Goal: Information Seeking & Learning: Learn about a topic

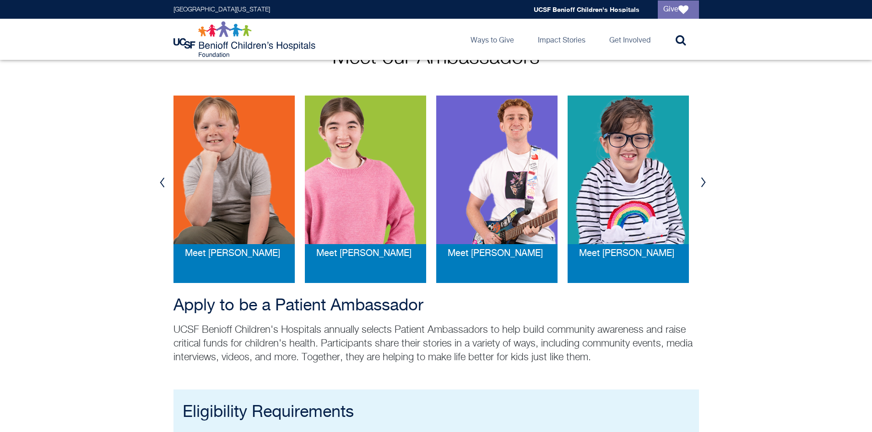
scroll to position [183, 0]
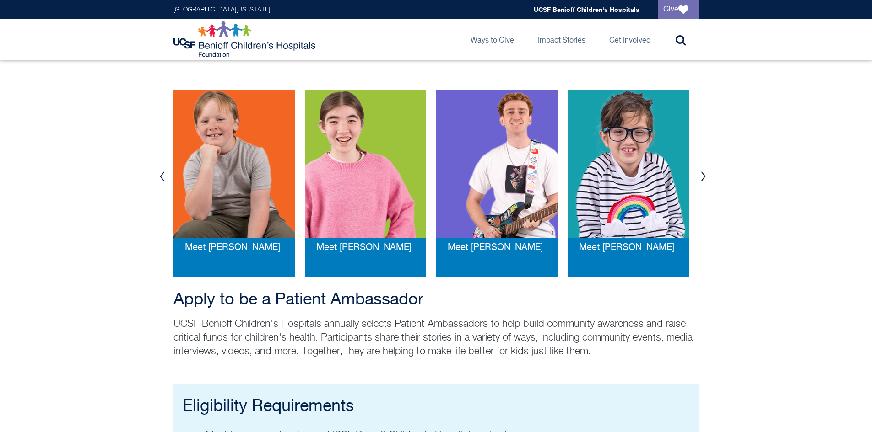
click at [704, 179] on button "Next" at bounding box center [703, 176] width 14 height 27
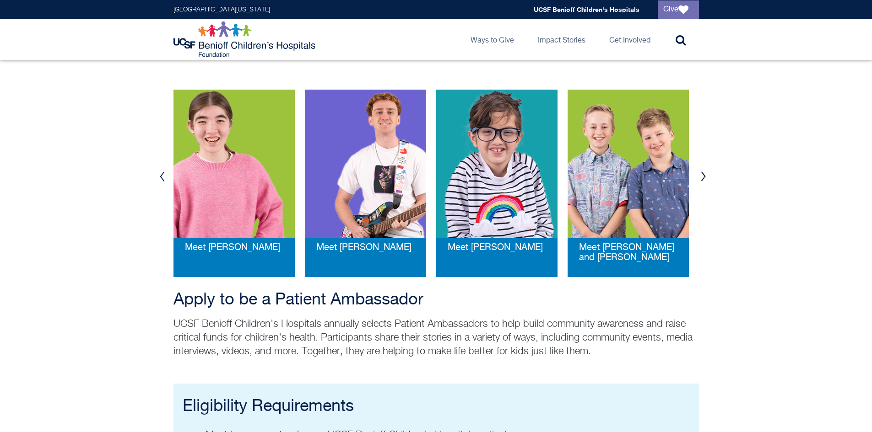
click at [703, 176] on button "Next" at bounding box center [703, 176] width 14 height 27
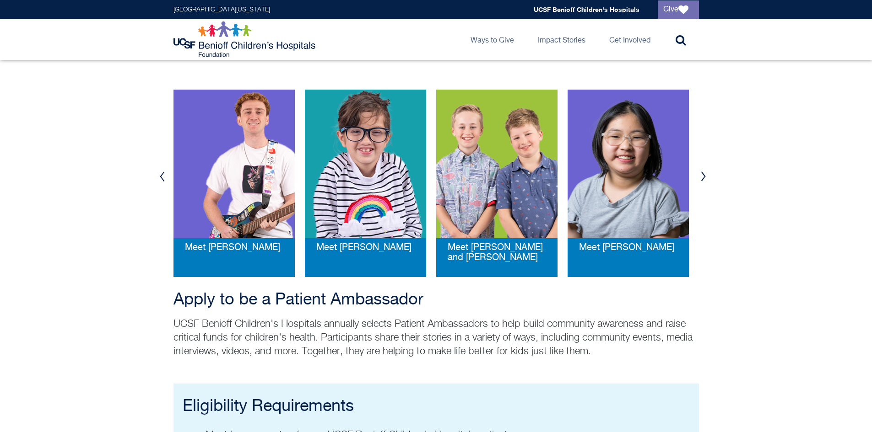
click at [703, 176] on button "Next" at bounding box center [703, 176] width 14 height 27
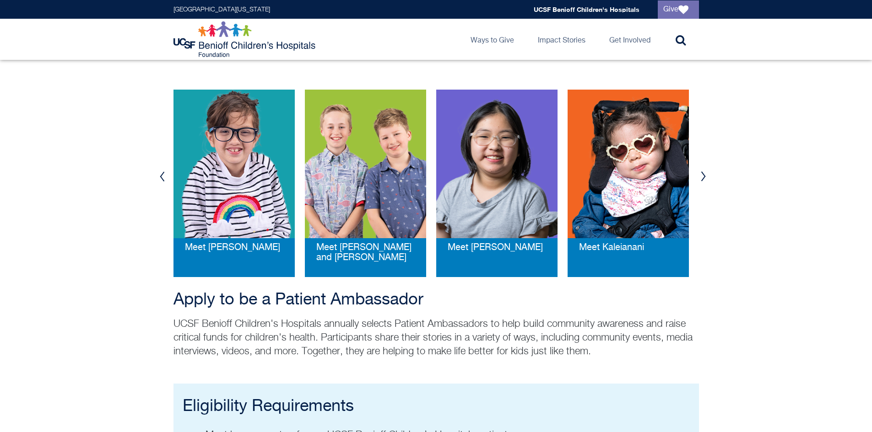
click at [703, 176] on button "Next" at bounding box center [703, 176] width 14 height 27
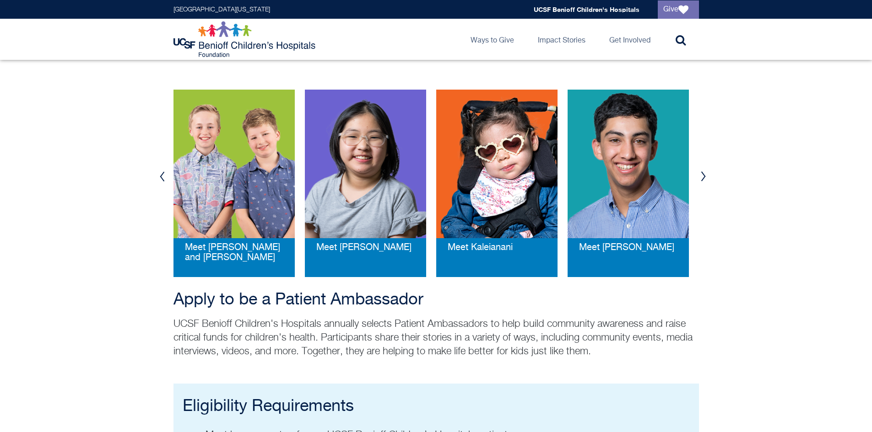
click at [703, 176] on button "Next" at bounding box center [703, 176] width 14 height 27
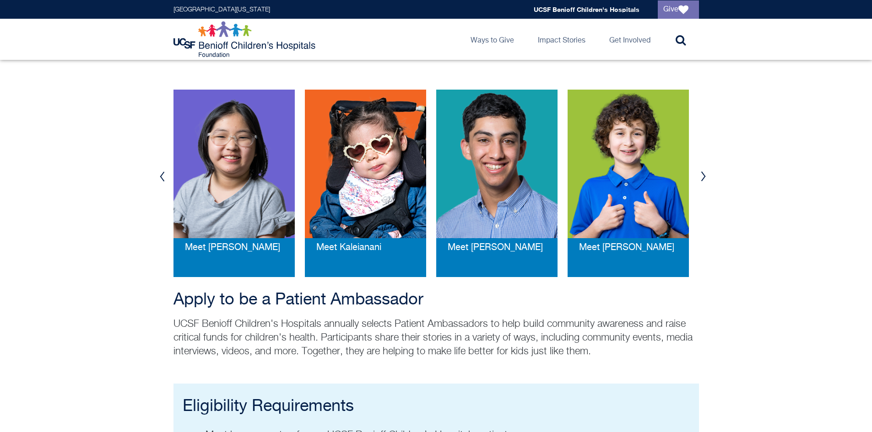
click at [703, 176] on button "Next" at bounding box center [703, 176] width 14 height 27
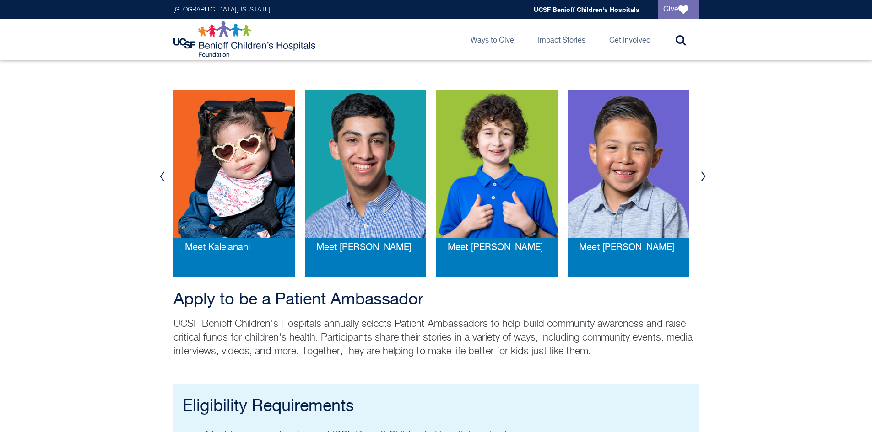
click at [703, 176] on button "Next" at bounding box center [703, 176] width 14 height 27
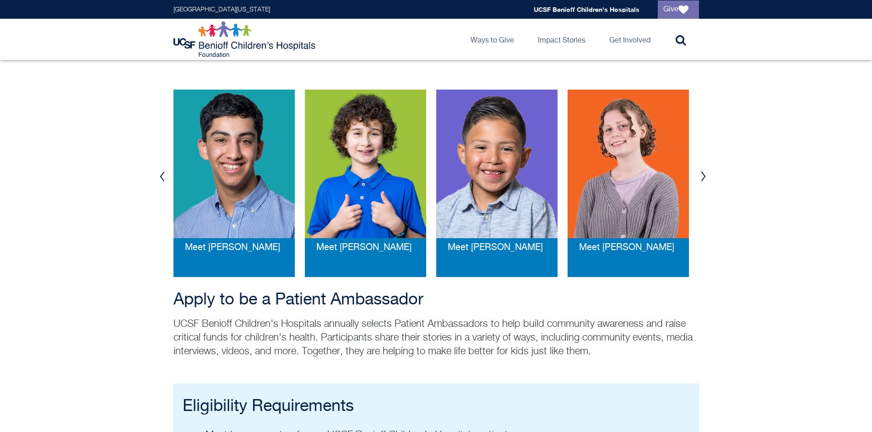
click at [703, 176] on button "Next" at bounding box center [703, 176] width 14 height 27
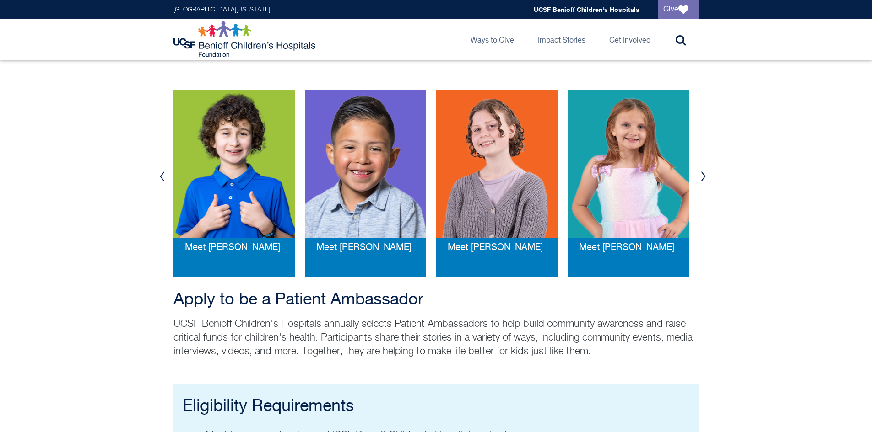
click at [703, 176] on button "Next" at bounding box center [703, 176] width 14 height 27
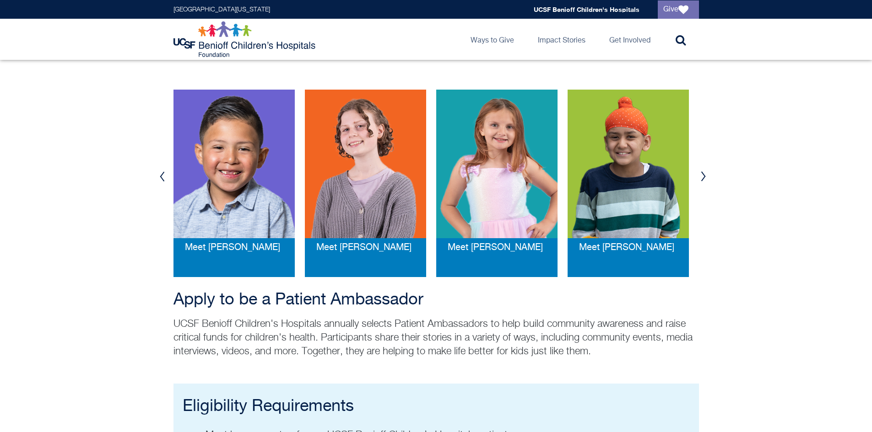
click at [703, 176] on button "Next" at bounding box center [703, 176] width 14 height 27
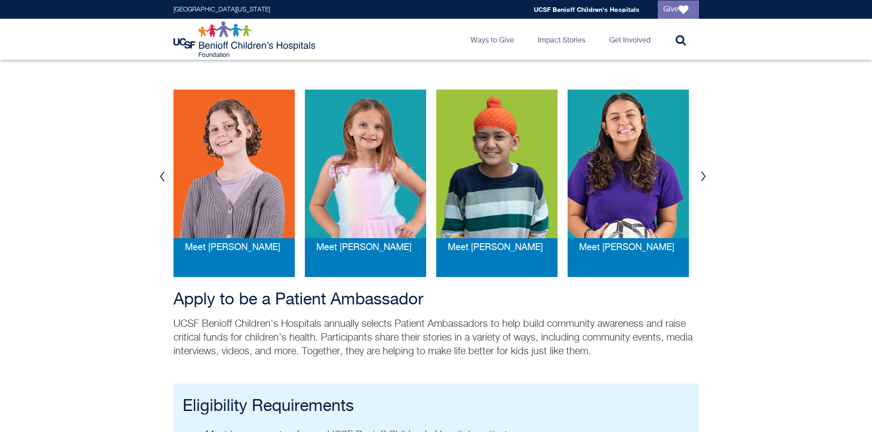
click at [703, 176] on button "Next" at bounding box center [703, 176] width 14 height 27
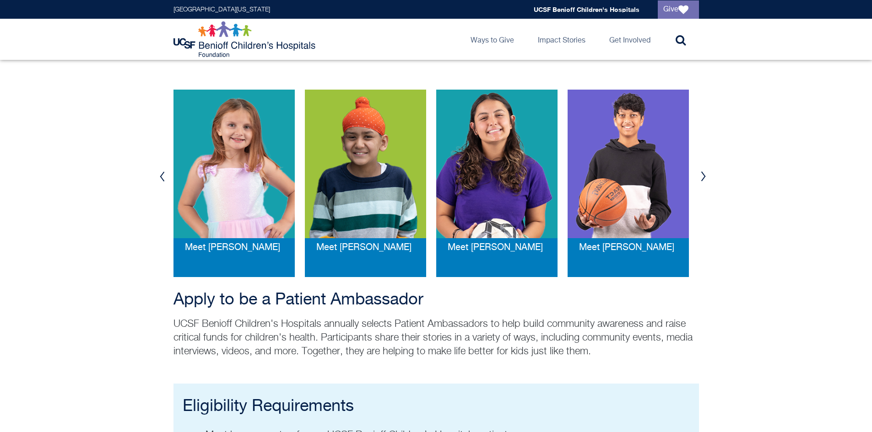
click at [703, 176] on button "Next" at bounding box center [703, 176] width 14 height 27
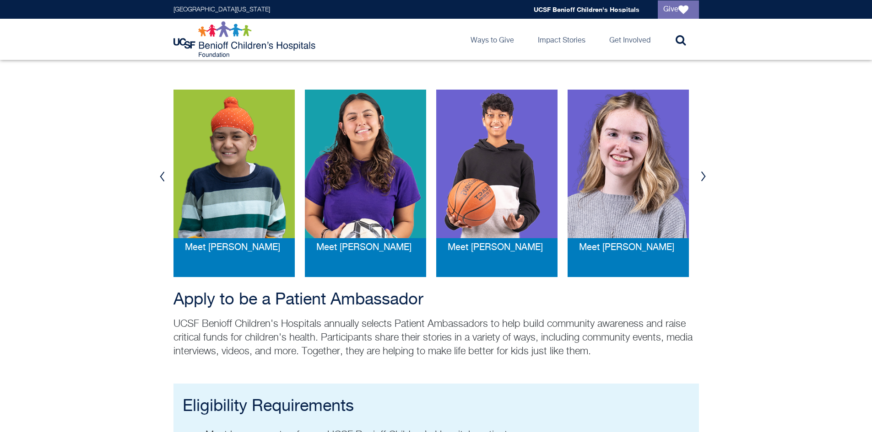
click at [468, 259] on div "Meet [PERSON_NAME]" at bounding box center [496, 254] width 121 height 46
click at [469, 248] on span "Meet [PERSON_NAME]" at bounding box center [494, 248] width 95 height 10
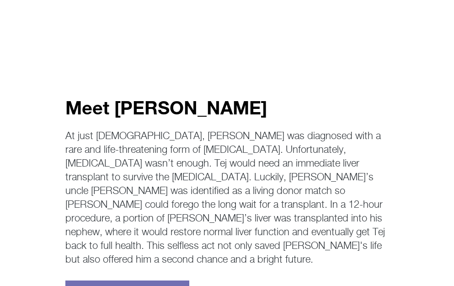
scroll to position [137, 0]
